Goal: Transaction & Acquisition: Purchase product/service

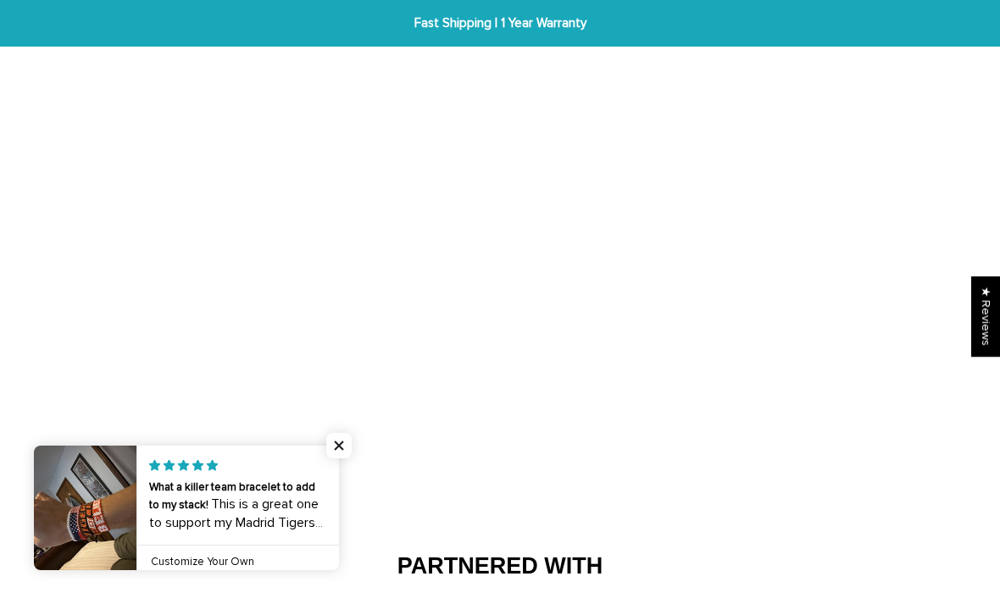
click at [337, 451] on span "Close popup widget" at bounding box center [338, 445] width 25 height 25
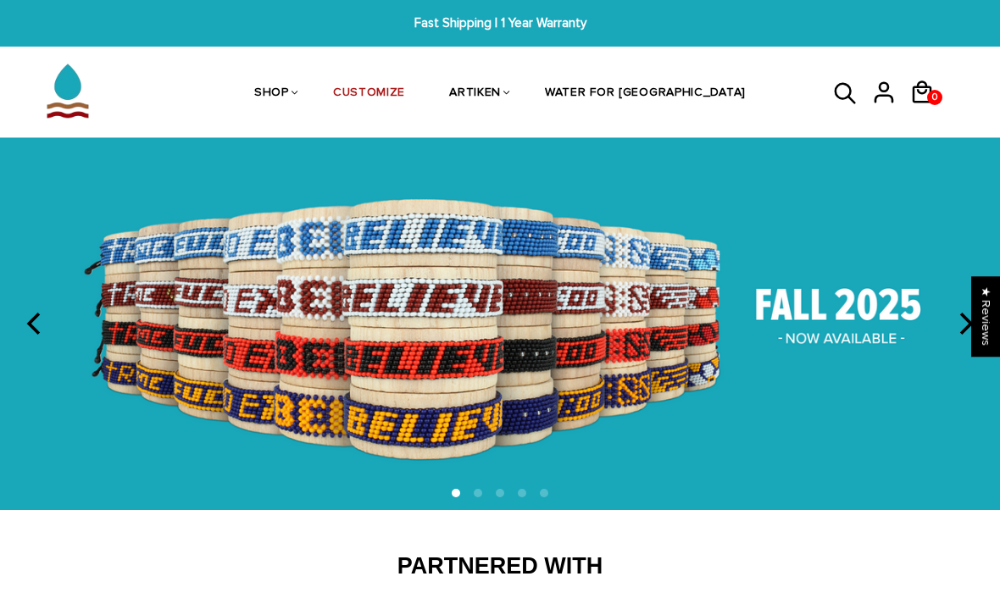
click at [885, 92] on icon at bounding box center [883, 92] width 25 height 41
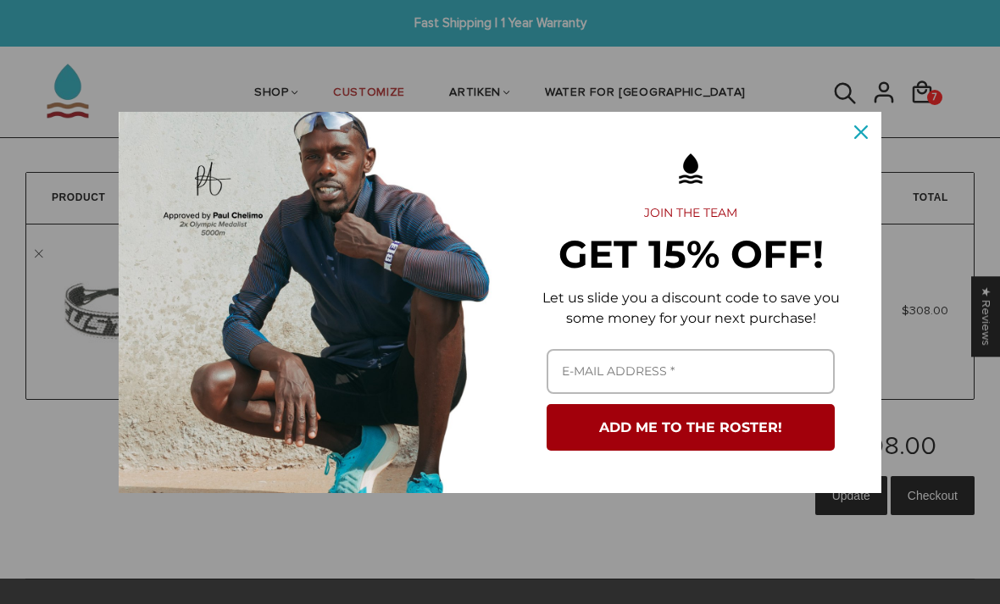
click at [856, 141] on div "Close" at bounding box center [861, 132] width 27 height 27
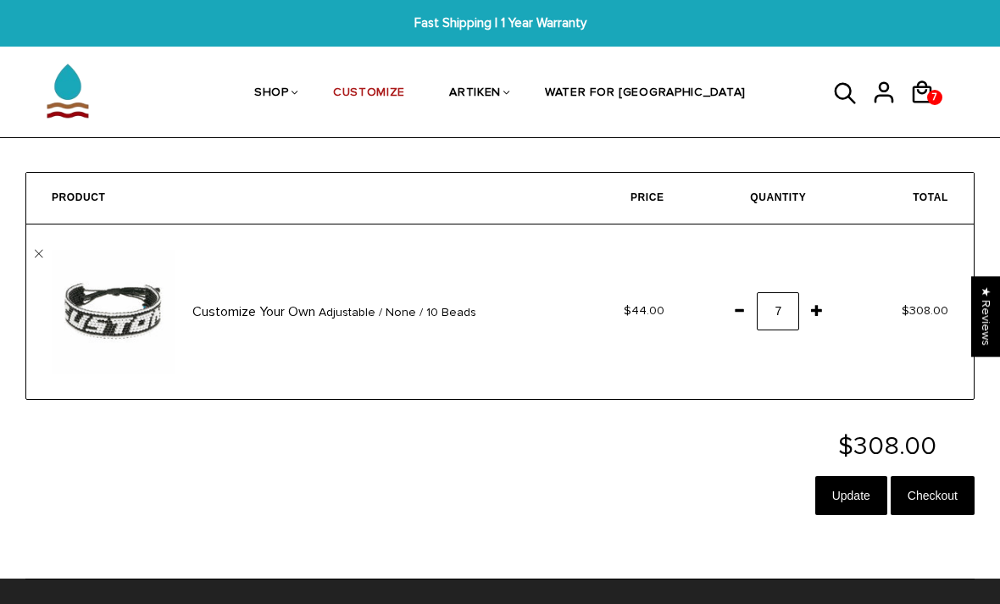
click at [736, 309] on span at bounding box center [739, 310] width 29 height 31
click at [734, 314] on span at bounding box center [739, 310] width 29 height 31
click at [734, 310] on span at bounding box center [739, 310] width 29 height 31
click at [739, 314] on span at bounding box center [739, 310] width 29 height 31
click at [815, 313] on span at bounding box center [817, 310] width 29 height 31
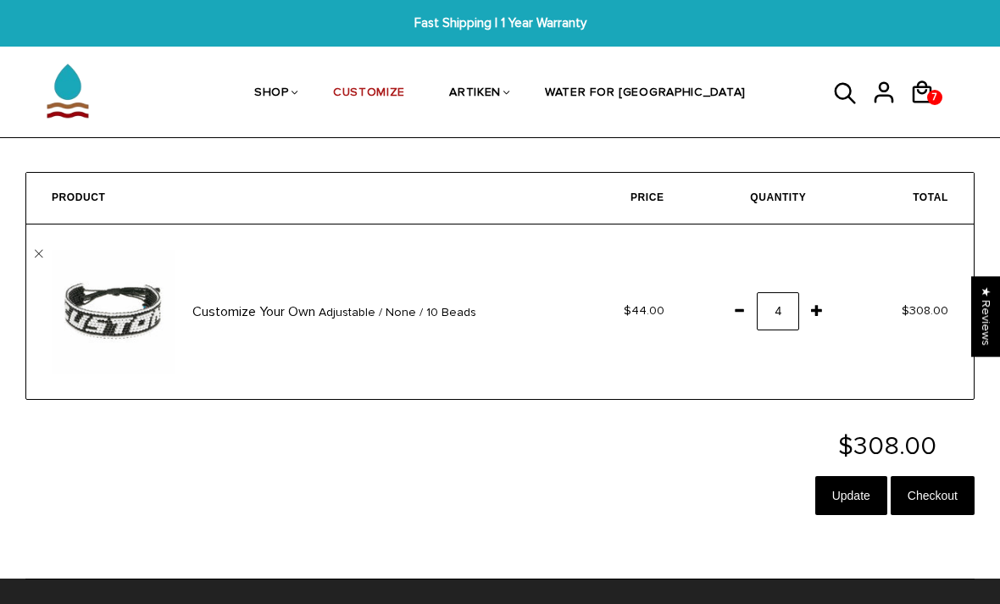
click at [927, 486] on input "Checkout" at bounding box center [933, 495] width 84 height 39
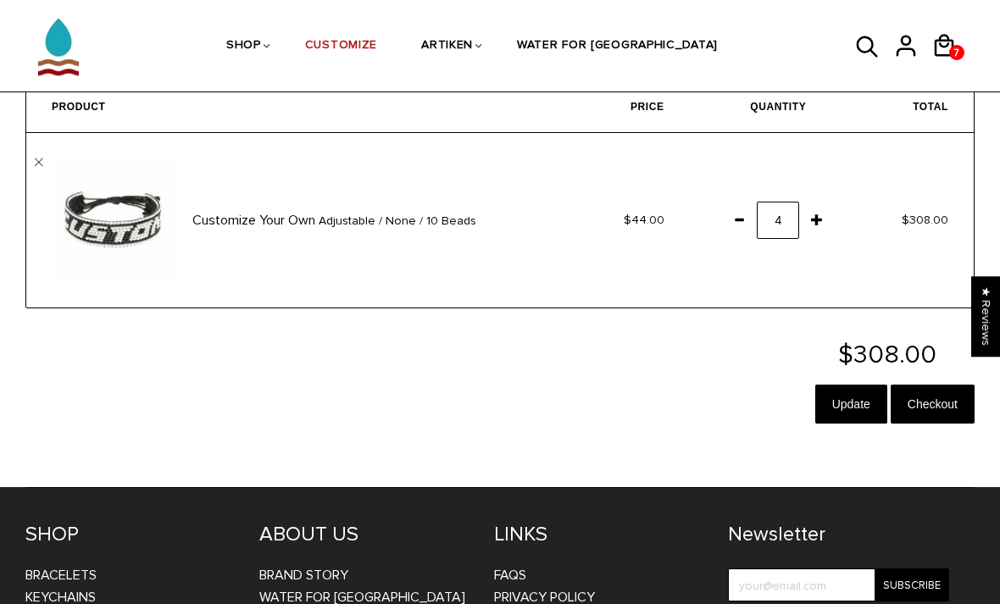
click at [745, 217] on span at bounding box center [739, 219] width 29 height 31
click at [937, 403] on input "Checkout" at bounding box center [933, 404] width 84 height 39
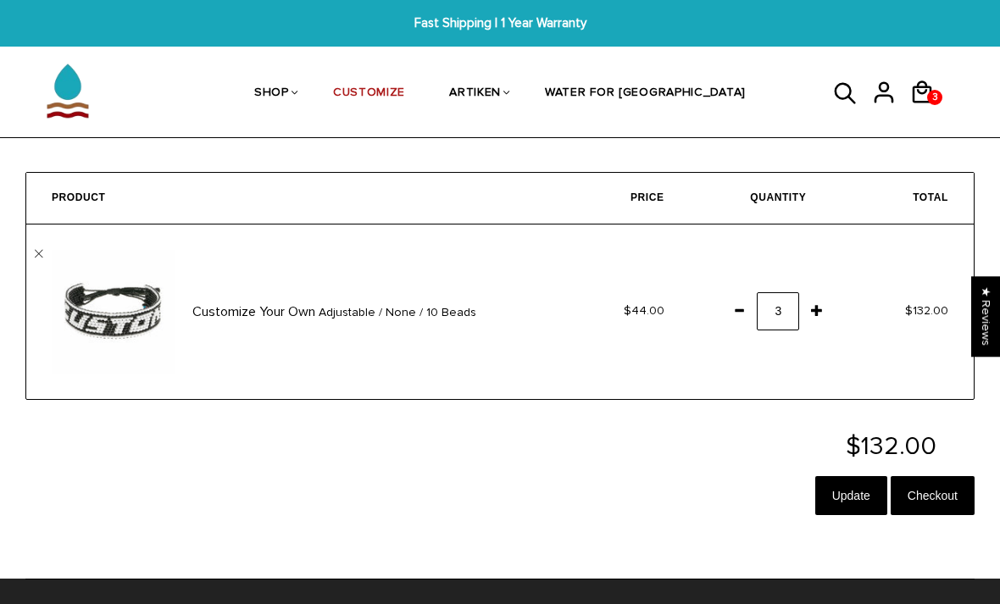
click at [933, 493] on input "Checkout" at bounding box center [933, 495] width 84 height 39
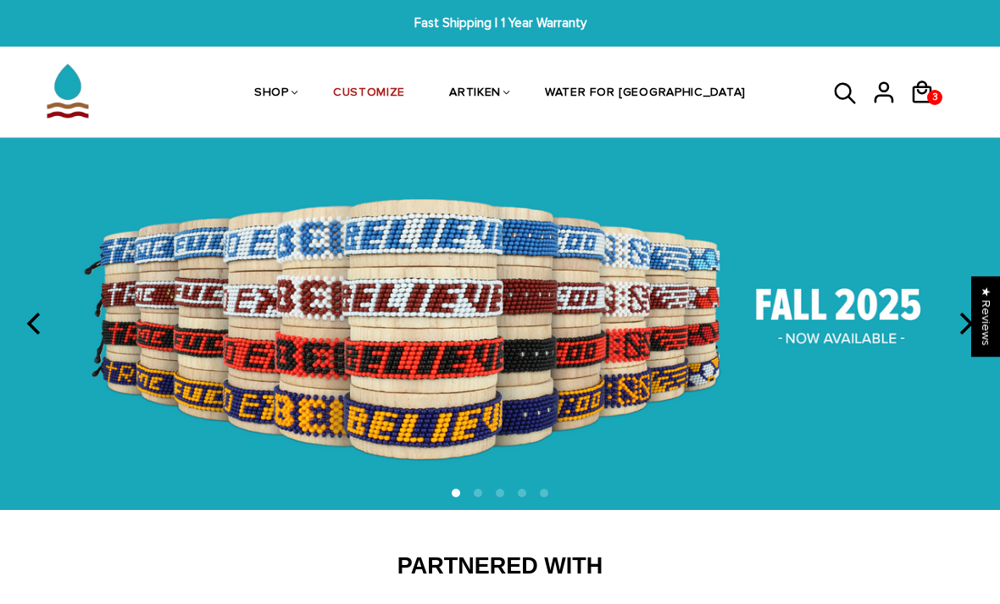
click at [0, 0] on div "Qty: 3 Customize Your Own (Adjustable / None / 10 Beads) 44.00 View cart Check …" at bounding box center [0, 0] width 0 height 0
click at [0, 0] on link "Purchases" at bounding box center [0, 0] width 0 height 0
click at [0, 0] on link "Check out" at bounding box center [0, 0] width 0 height 0
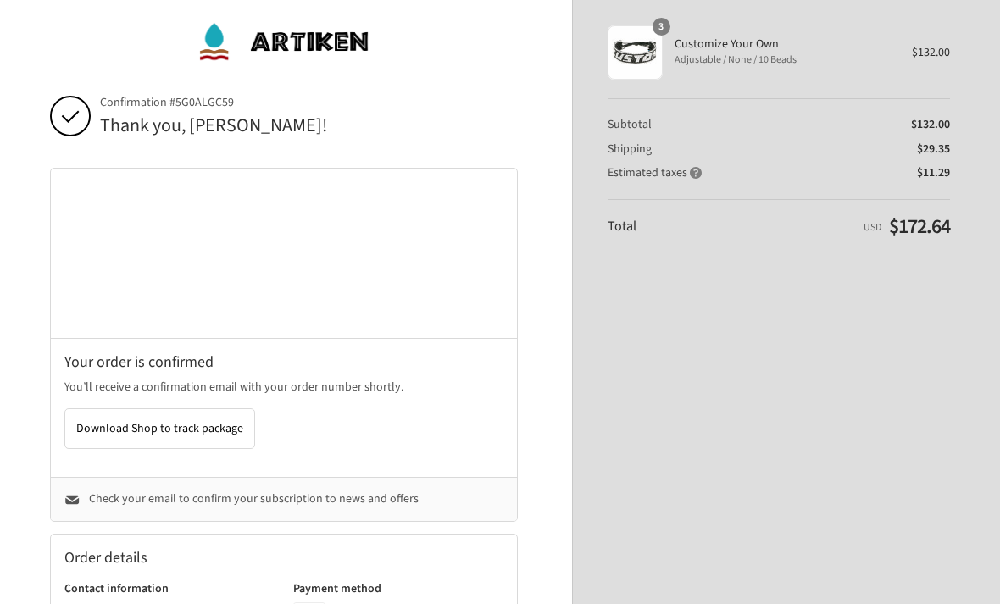
scroll to position [58, 0]
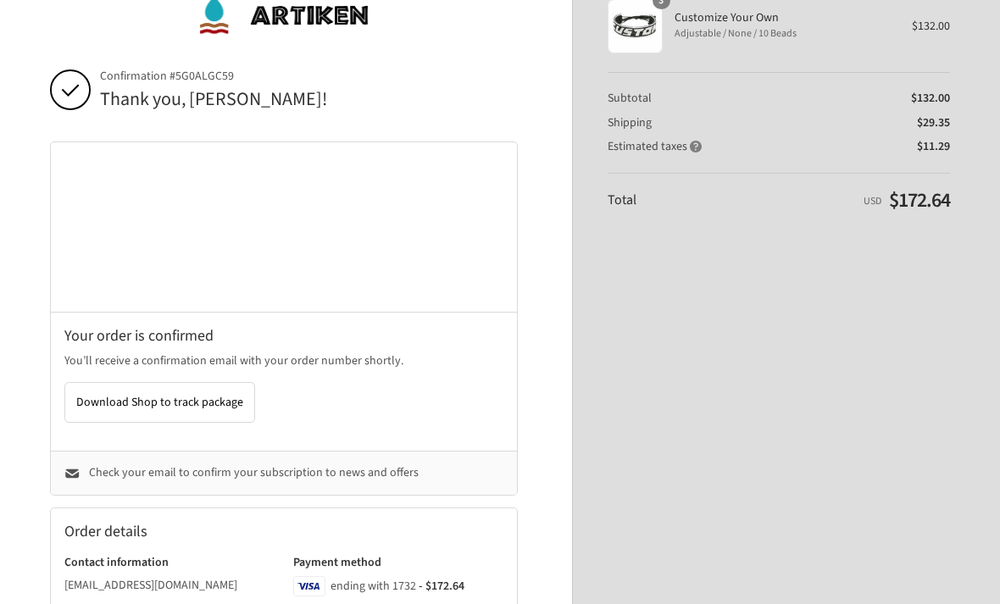
click at [231, 396] on span "Download Shop to track package" at bounding box center [159, 402] width 167 height 17
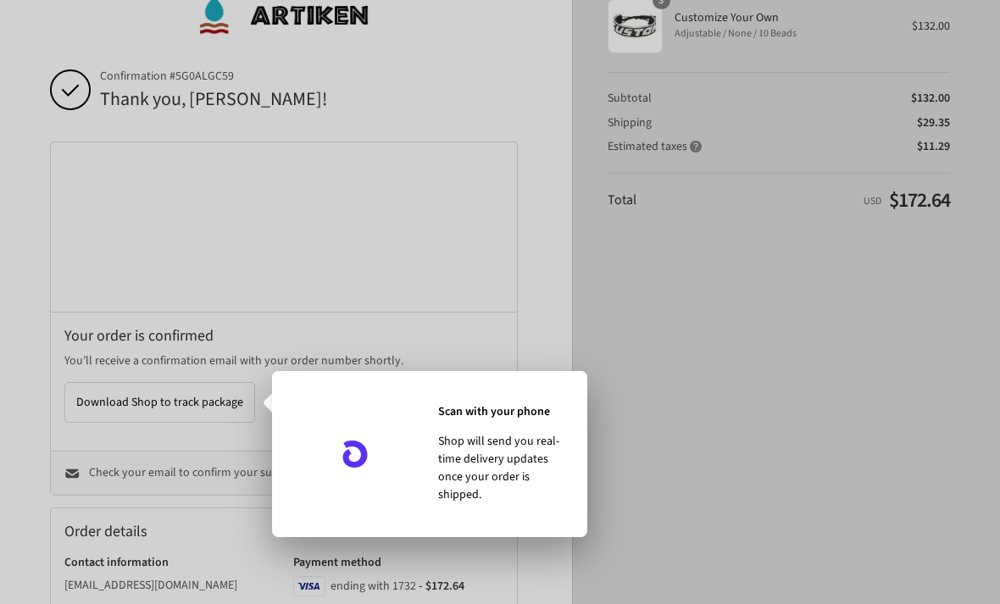
click at [660, 335] on div at bounding box center [500, 302] width 1000 height 604
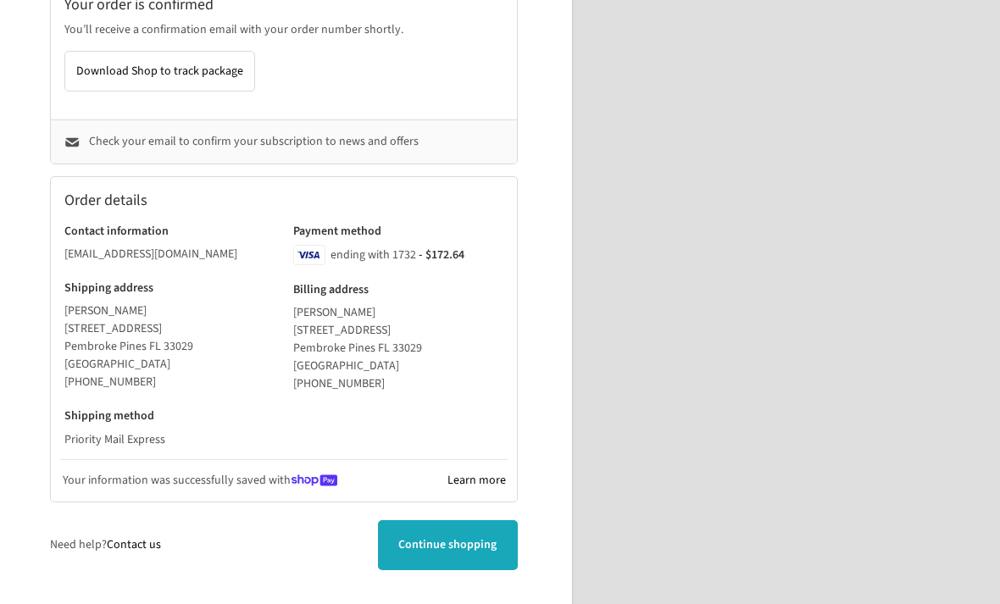
scroll to position [391, 0]
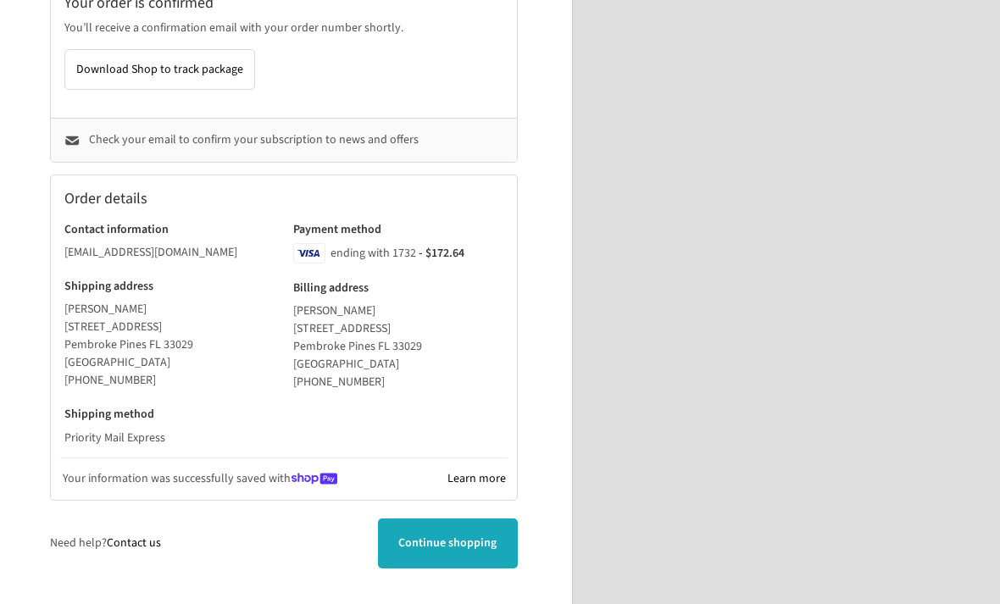
click at [494, 545] on span "Continue shopping" at bounding box center [447, 543] width 98 height 17
